Goal: Transaction & Acquisition: Purchase product/service

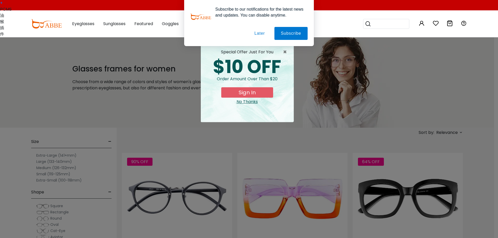
click at [259, 33] on button "Later" at bounding box center [259, 33] width 23 height 13
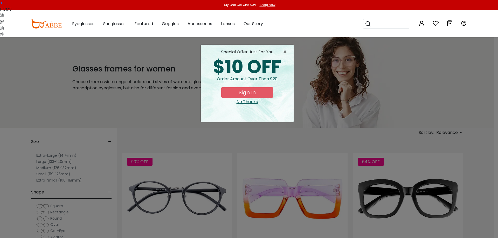
click at [243, 102] on div "No Thanks" at bounding box center [247, 102] width 85 height 6
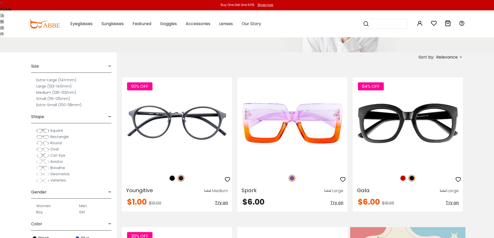
scroll to position [78, 0]
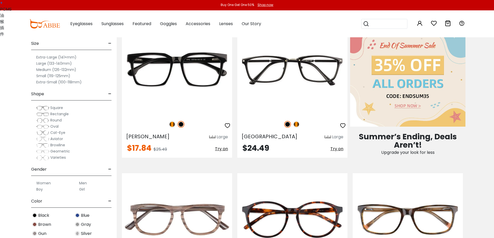
scroll to position [363, 0]
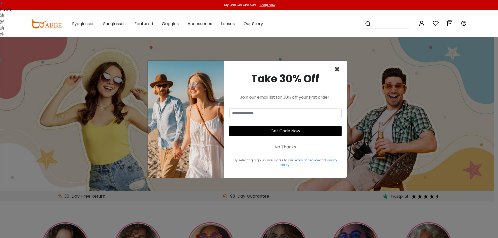
click at [336, 71] on span "×" at bounding box center [337, 69] width 6 height 13
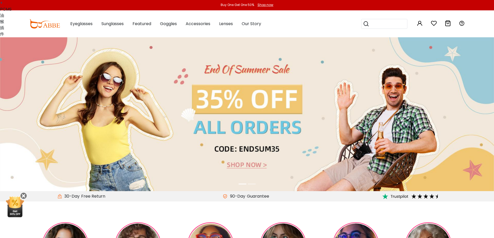
click at [3, 5] on link "+" at bounding box center [1, 3] width 3 height 6
click at [236, 144] on img at bounding box center [247, 114] width 494 height 154
click at [3, 6] on link "–" at bounding box center [1, 3] width 3 height 6
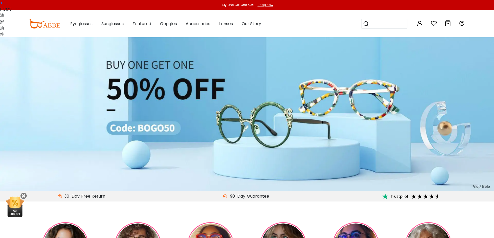
click at [3, 4] on link "+" at bounding box center [1, 3] width 3 height 6
click at [3, 6] on link "–" at bounding box center [1, 3] width 3 height 6
click at [268, 4] on div "Shop now" at bounding box center [266, 5] width 16 height 5
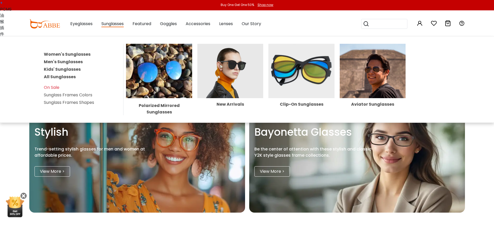
scroll to position [648, 0]
